Goal: Find specific page/section: Find specific page/section

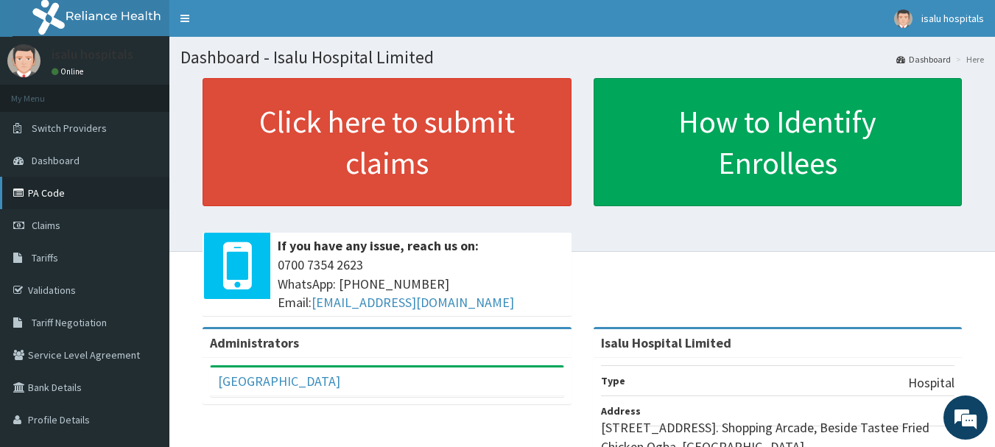
click at [70, 186] on link "PA Code" at bounding box center [84, 193] width 169 height 32
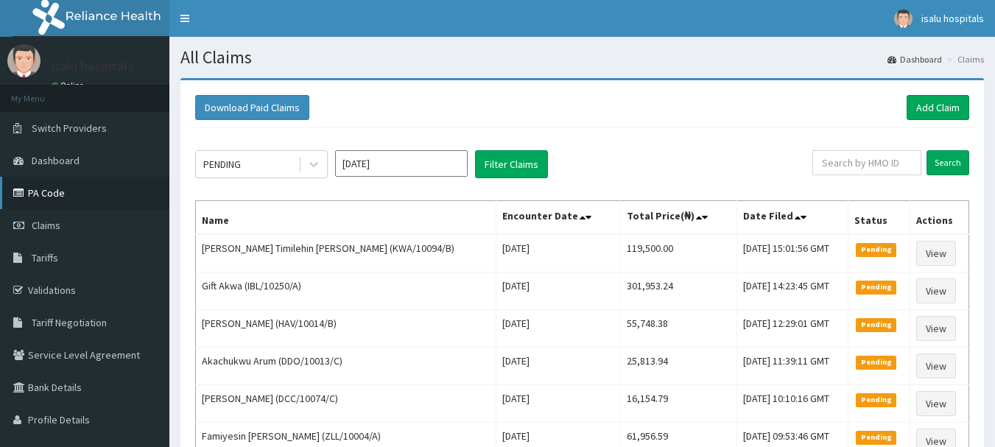
click at [66, 191] on link "PA Code" at bounding box center [84, 193] width 169 height 32
